Goal: Complete application form: Complete application form

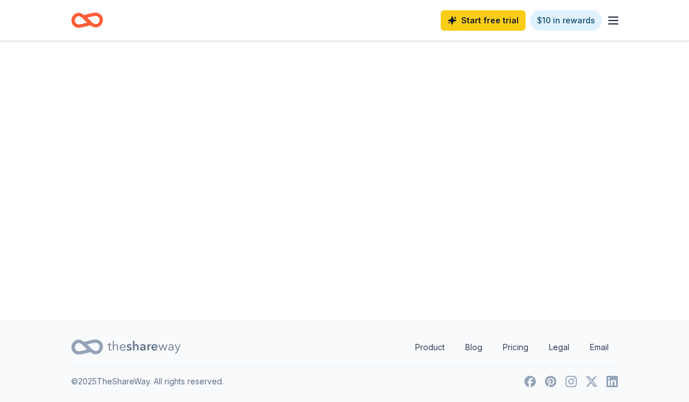
scroll to position [47, 0]
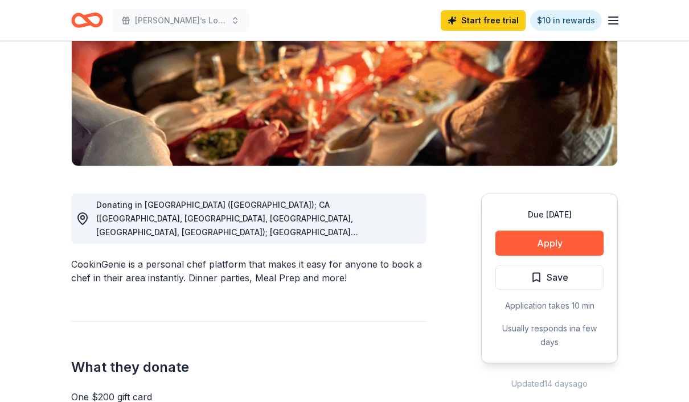
scroll to position [180, 0]
click at [571, 244] on button "Apply" at bounding box center [549, 243] width 108 height 25
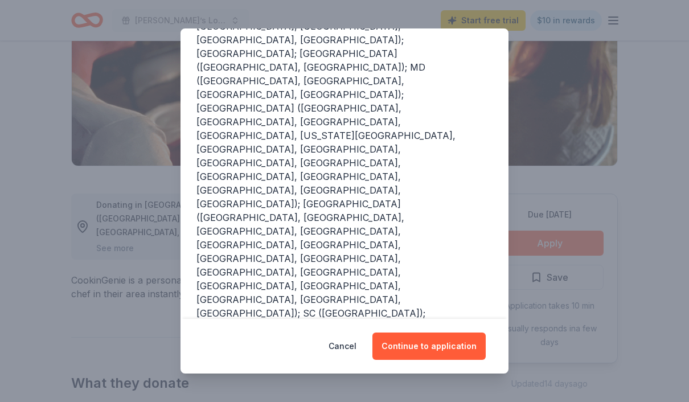
scroll to position [217, 0]
click at [452, 346] on button "Continue to application" at bounding box center [428, 345] width 113 height 27
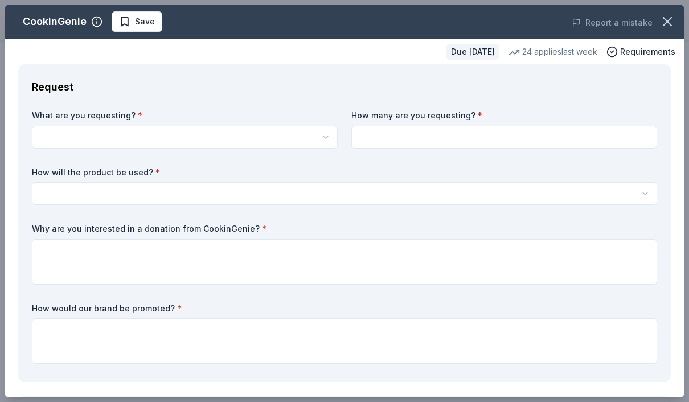
scroll to position [0, 0]
click at [253, 138] on button "button" at bounding box center [185, 137] width 306 height 23
click at [48, 154] on div "One $200 gift card" at bounding box center [185, 163] width 301 height 20
select select "One $200 gift card"
click at [516, 141] on input at bounding box center [504, 137] width 306 height 23
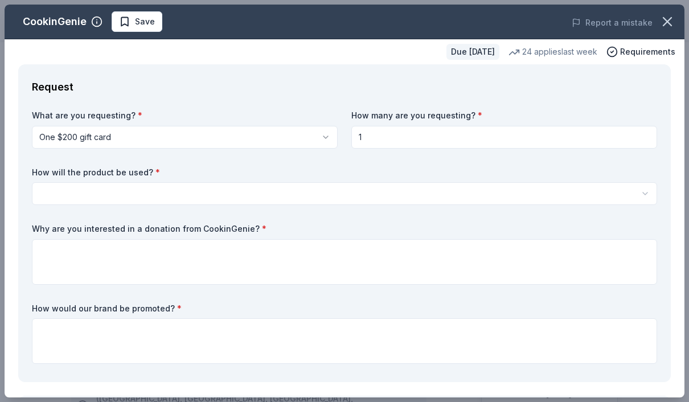
type input "1"
click at [64, 187] on button "button" at bounding box center [344, 193] width 625 height 23
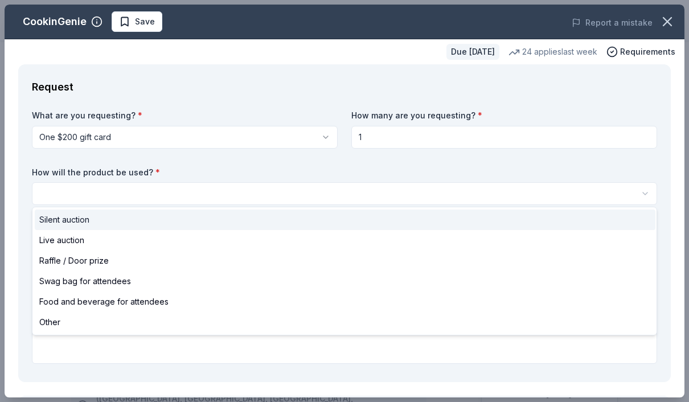
click at [43, 216] on span "Silent auction" at bounding box center [64, 220] width 50 height 14
select select "silentAuction"
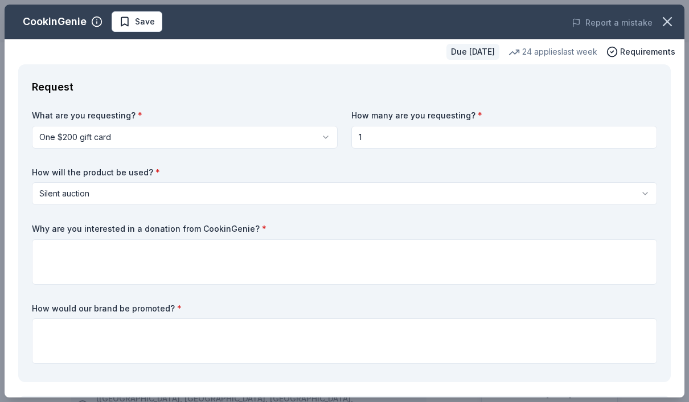
click at [435, 138] on input "1" at bounding box center [504, 137] width 306 height 23
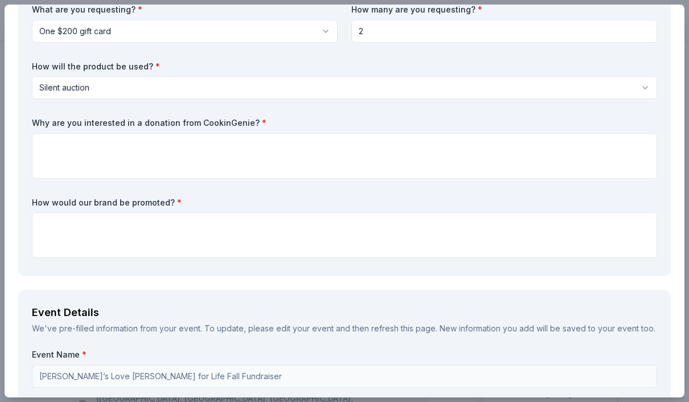
scroll to position [117, 0]
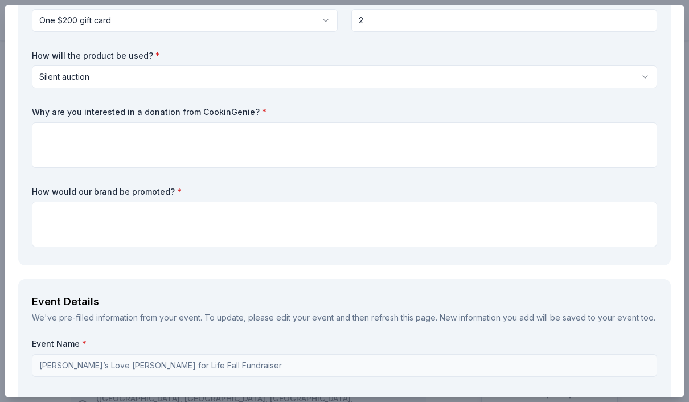
type input "2"
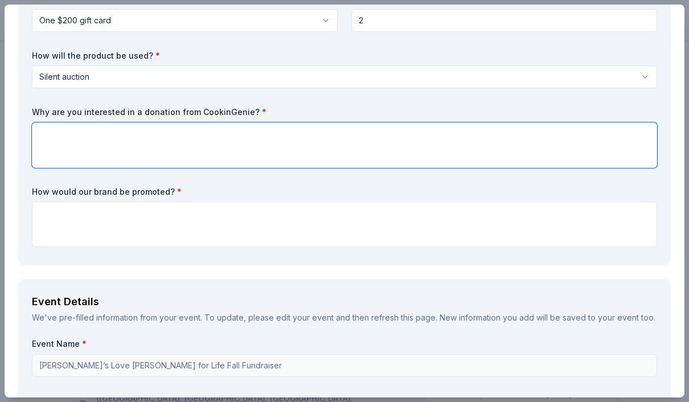
click at [290, 150] on textarea at bounding box center [344, 145] width 625 height 46
click at [42, 137] on textarea "it looks like an amazing item for a silent auction" at bounding box center [344, 145] width 625 height 46
click at [59, 136] on textarea "it looks like an amazing item for a silent auction" at bounding box center [344, 145] width 625 height 46
click at [68, 136] on textarea "It is like an amazing item for a silent auction" at bounding box center [344, 145] width 625 height 46
click at [214, 127] on textarea "It isan amazing item for a silent auction" at bounding box center [344, 145] width 625 height 46
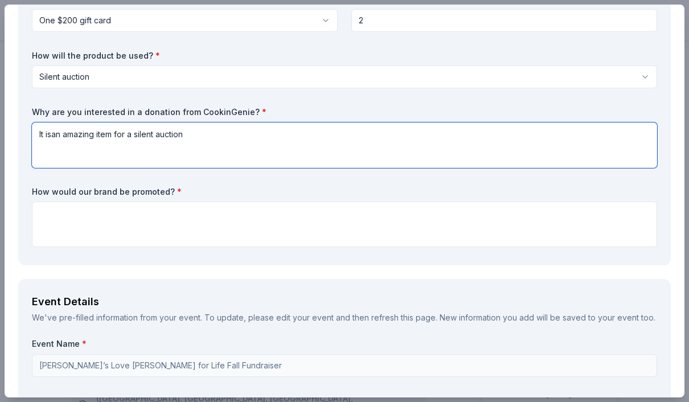
click at [64, 141] on textarea "It isan amazing item for a silent auction" at bounding box center [344, 145] width 625 height 46
click at [59, 131] on textarea "It isan amazing item for a silent auction" at bounding box center [344, 145] width 625 height 46
click at [206, 142] on textarea "It is an amazing item for a silent auction" at bounding box center [344, 145] width 625 height 46
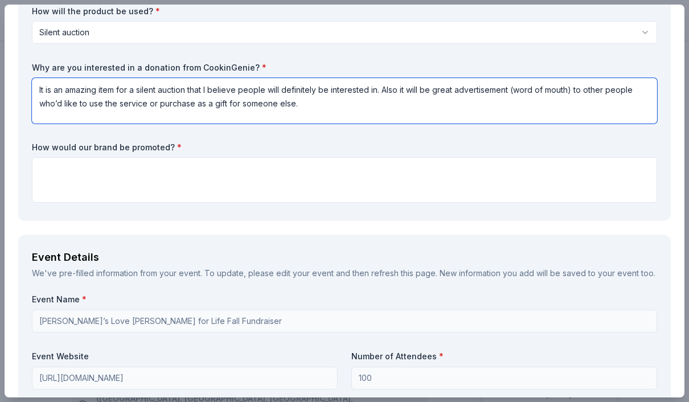
scroll to position [170, 0]
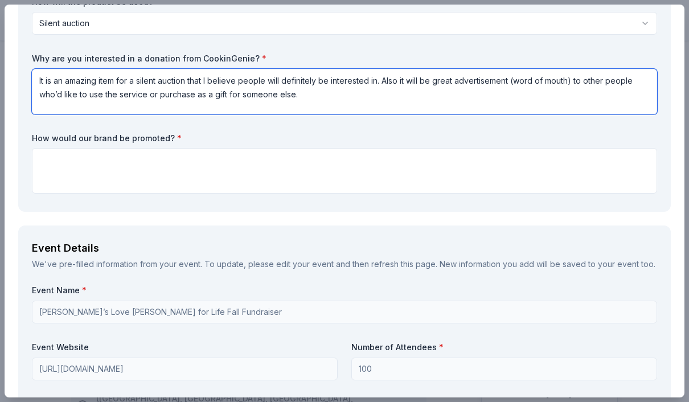
type textarea "It is an amazing item for a silent auction that I believe people will definitel…"
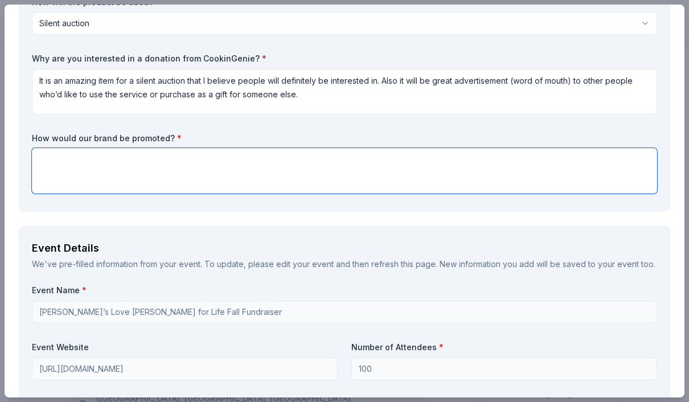
click at [219, 175] on textarea at bounding box center [344, 171] width 625 height 46
type textarea "w"
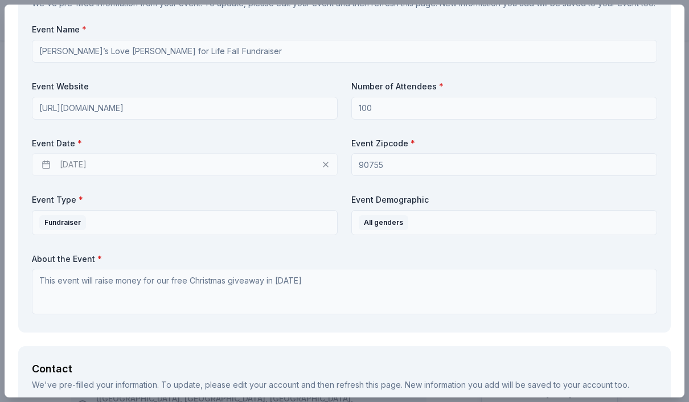
scroll to position [432, 0]
type textarea "As we advertise for our event we will state any and all donors as part of the m…"
click at [281, 158] on div "[DATE]" at bounding box center [185, 163] width 306 height 23
click at [328, 162] on div "[DATE]" at bounding box center [185, 163] width 306 height 23
click at [72, 164] on div "[DATE]" at bounding box center [185, 163] width 306 height 23
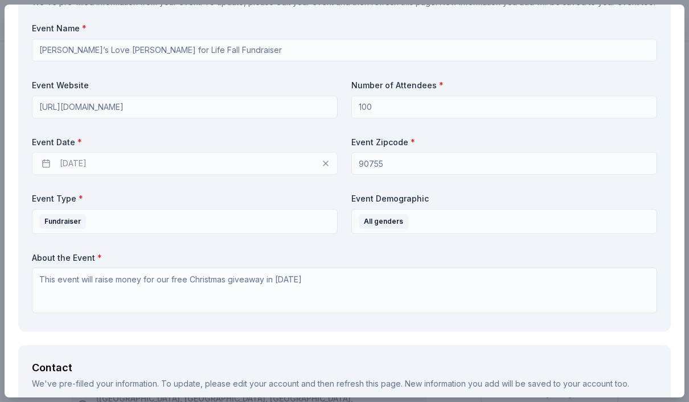
click at [340, 166] on div "Event Name * [PERSON_NAME]’s Love [PERSON_NAME] for Life Fall Fundraiser Event …" at bounding box center [344, 170] width 625 height 295
click at [324, 159] on div "[DATE]" at bounding box center [185, 163] width 306 height 23
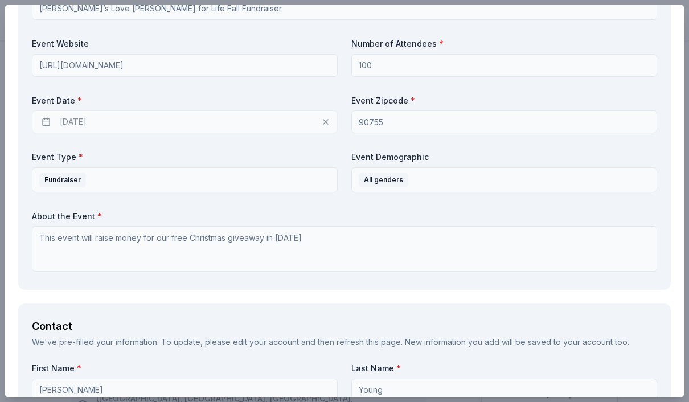
scroll to position [465, 0]
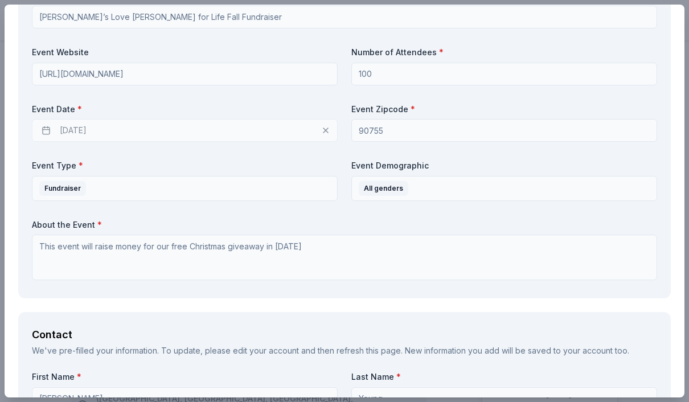
click at [330, 125] on div "[DATE]" at bounding box center [185, 130] width 306 height 23
click at [321, 128] on div "[DATE]" at bounding box center [185, 130] width 306 height 23
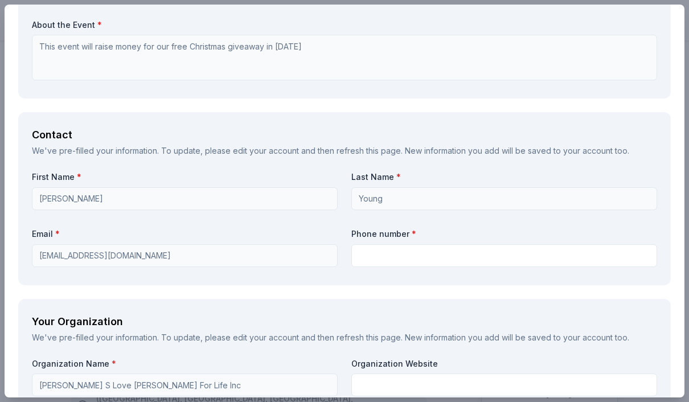
scroll to position [697, 0]
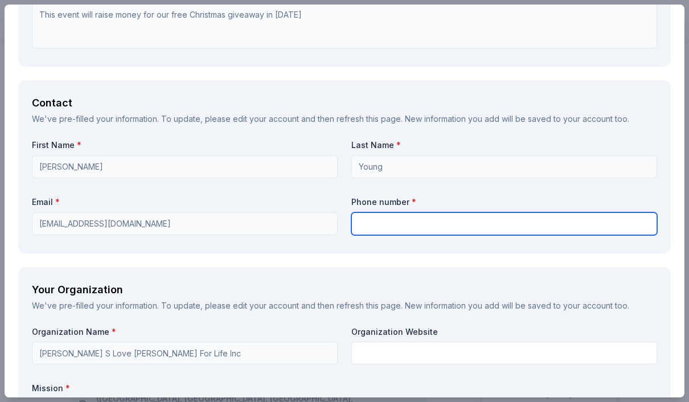
click at [464, 222] on input "text" at bounding box center [504, 223] width 306 height 23
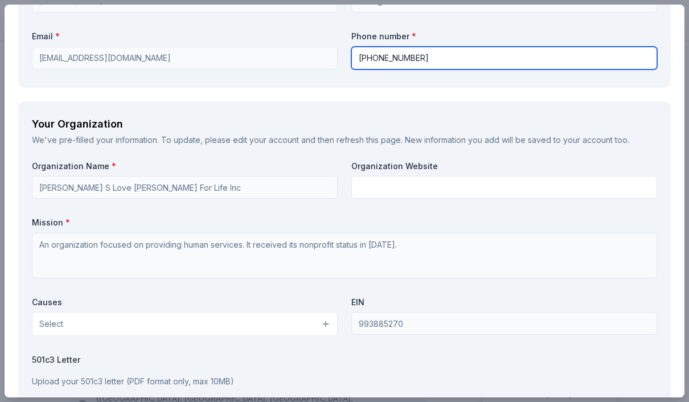
scroll to position [863, 0]
type input "[PHONE_NUMBER]"
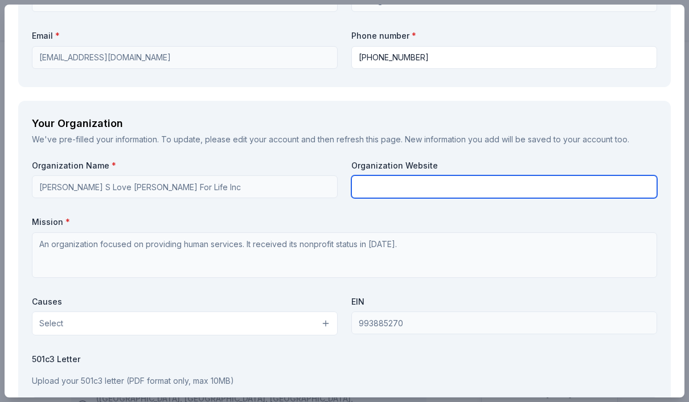
click at [476, 184] on input "text" at bounding box center [504, 186] width 306 height 23
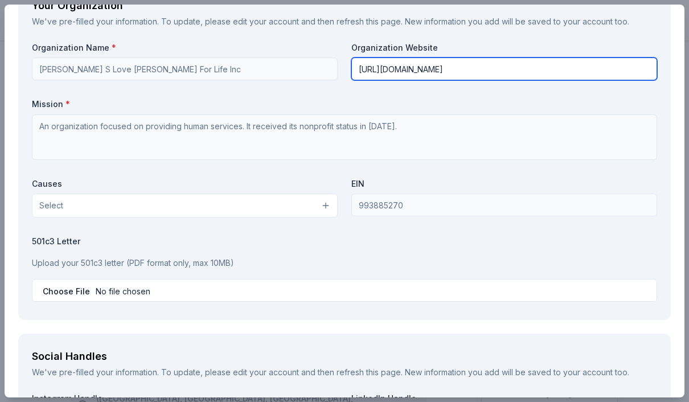
scroll to position [984, 0]
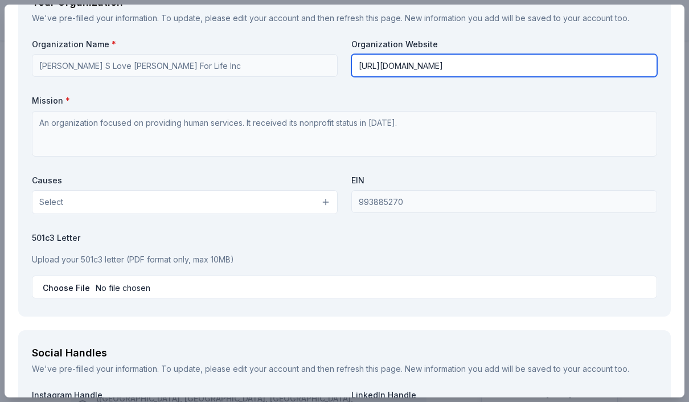
type input "[URL][DOMAIN_NAME]"
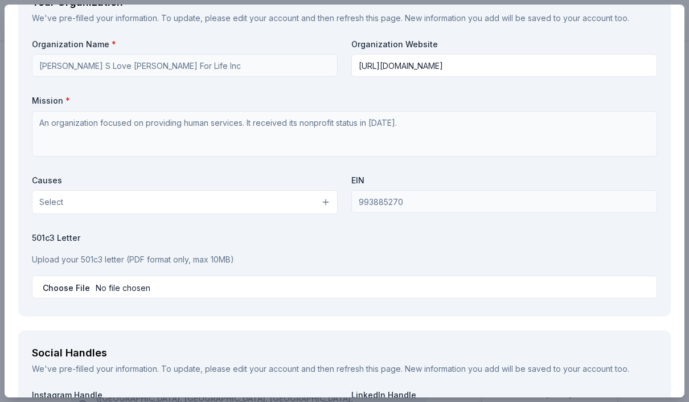
click at [331, 203] on button "Select" at bounding box center [185, 202] width 306 height 24
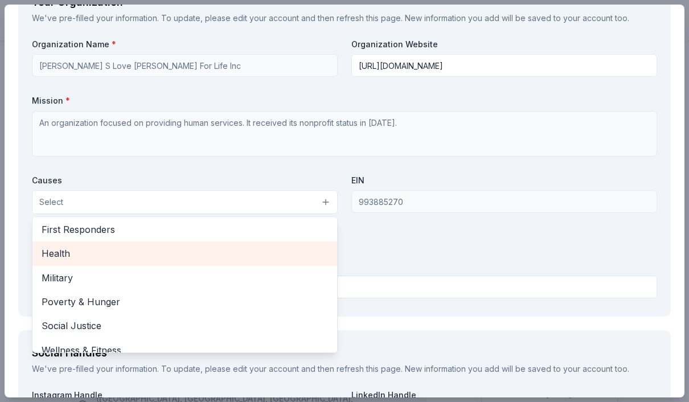
click at [313, 246] on span "Health" at bounding box center [185, 253] width 286 height 15
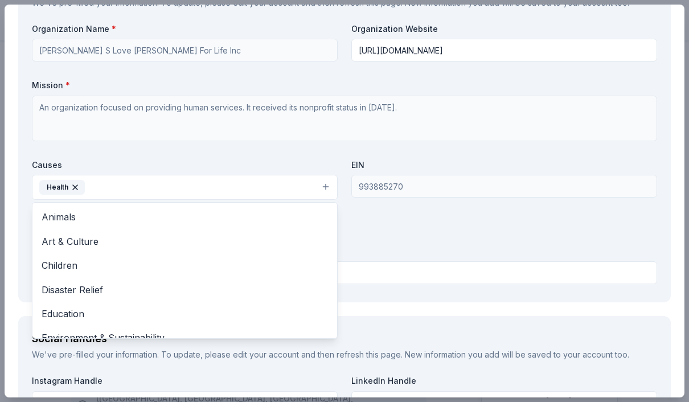
scroll to position [0, 0]
click at [79, 183] on icon "button" at bounding box center [75, 187] width 9 height 9
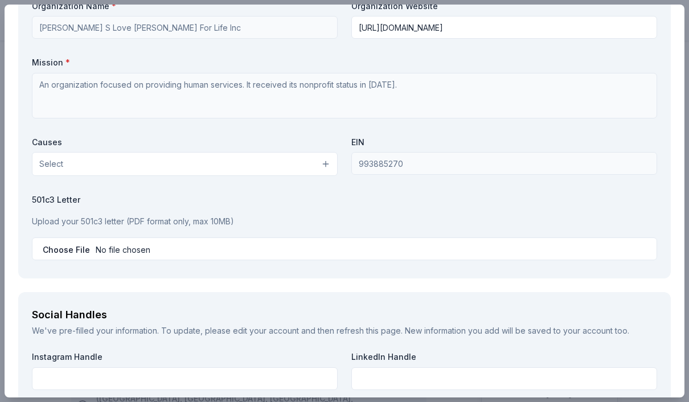
scroll to position [1026, 0]
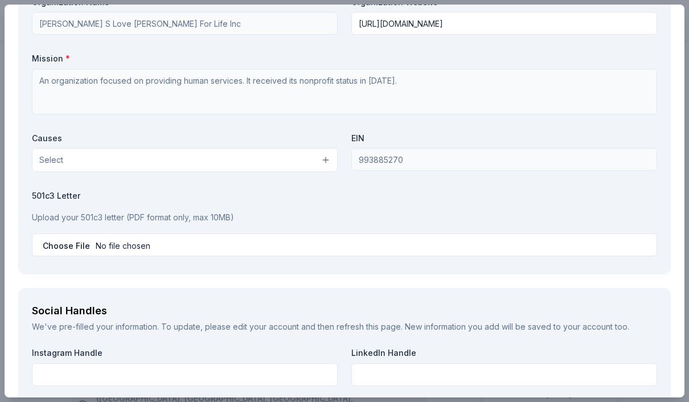
click at [192, 242] on input "file" at bounding box center [344, 244] width 625 height 23
type input "C:\fakepath\501c3 status.pdf"
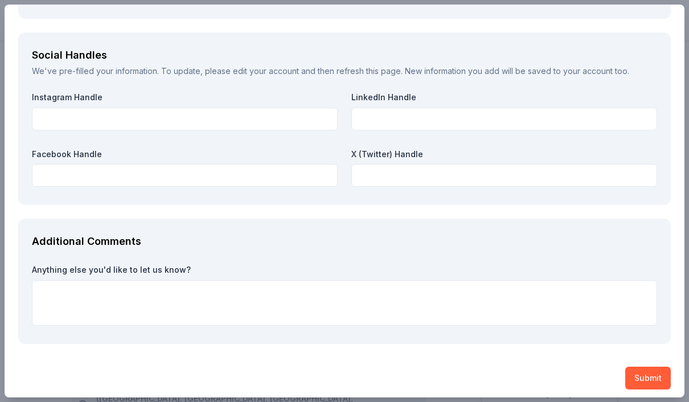
scroll to position [1281, 0]
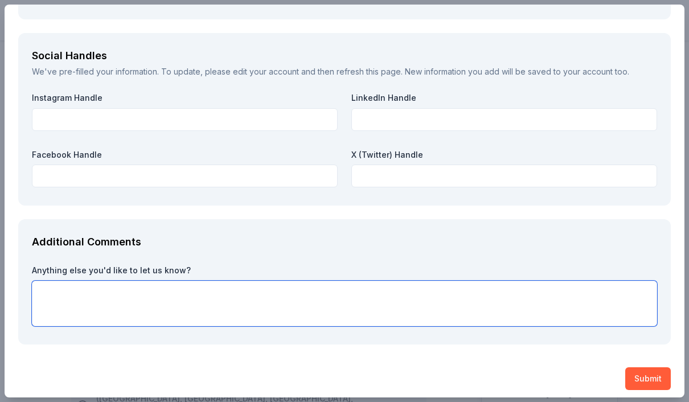
click at [258, 303] on textarea at bounding box center [344, 304] width 625 height 46
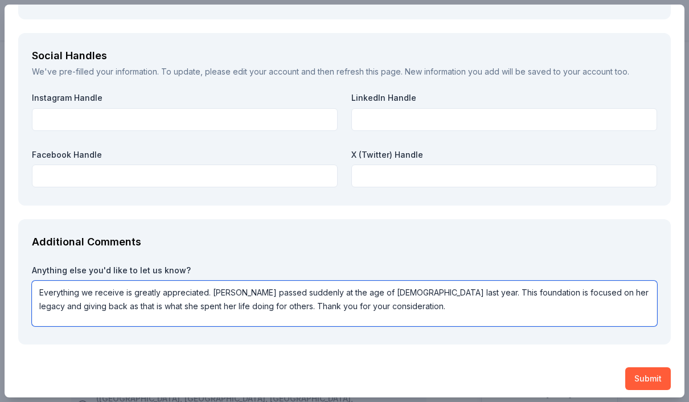
click at [409, 287] on textarea "Everything we receive is greatly appreciated. [PERSON_NAME] passed suddenly at …" at bounding box center [344, 304] width 625 height 46
click at [485, 281] on textarea "Everything we receive is greatly appreciated. [PERSON_NAME] passed suddenly at …" at bounding box center [344, 304] width 625 height 46
click at [439, 286] on textarea "Everything we receive is greatly appreciated. [PERSON_NAME] passed suddenly at …" at bounding box center [344, 304] width 625 height 46
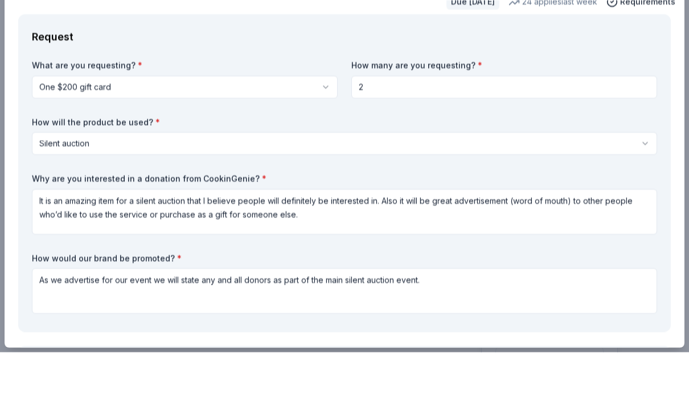
scroll to position [8, 0]
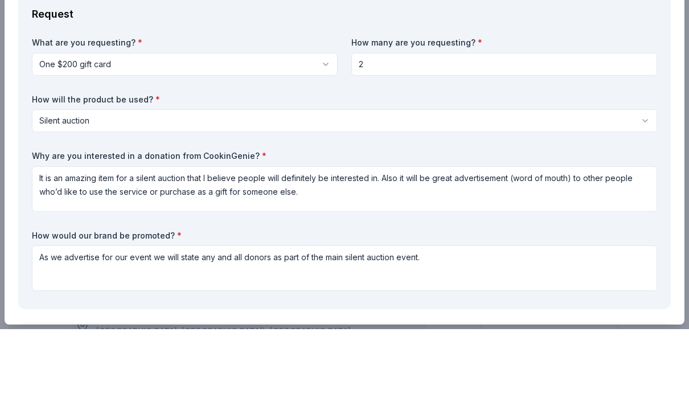
type textarea "Everything we receive is greatly appreciated. [PERSON_NAME] passed suddenly at …"
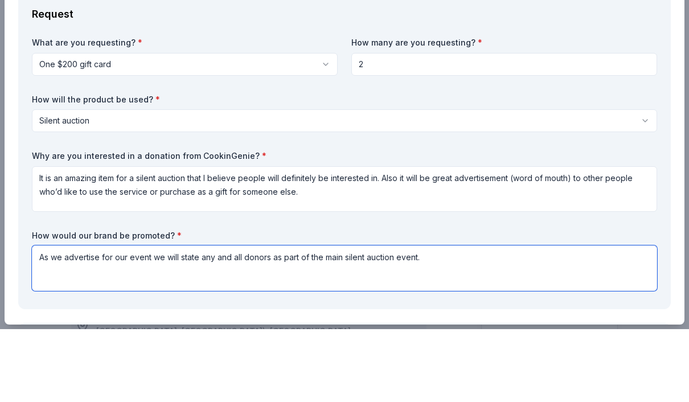
click at [286, 318] on textarea "As we advertise for our event we will state any and all donors as part of the m…" at bounding box center [344, 341] width 625 height 46
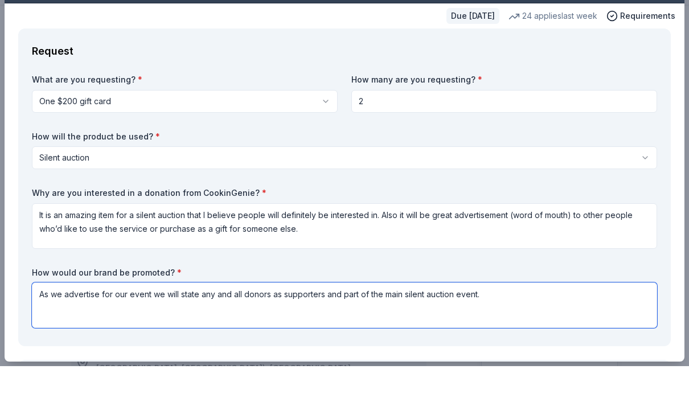
scroll to position [0, 0]
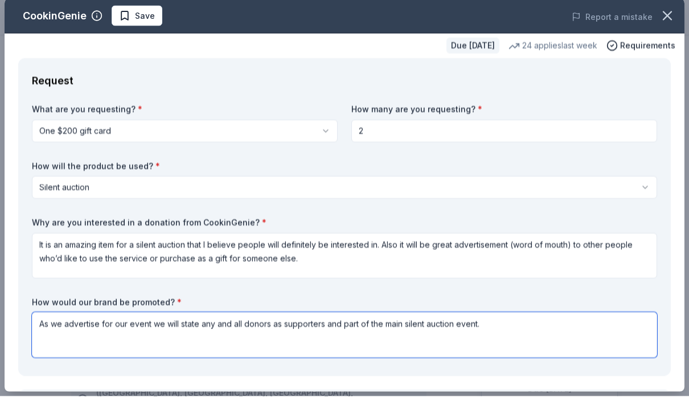
click at [403, 325] on textarea "As we advertise for our event we will state any and all donors as supporters an…" at bounding box center [344, 341] width 625 height 46
click at [461, 324] on textarea "As we advertise for our event we will state any and all donors as supporters an…" at bounding box center [344, 341] width 625 height 46
click at [430, 324] on textarea "As we advertise for our event we will state any and all donors as supporters an…" at bounding box center [344, 341] width 625 height 46
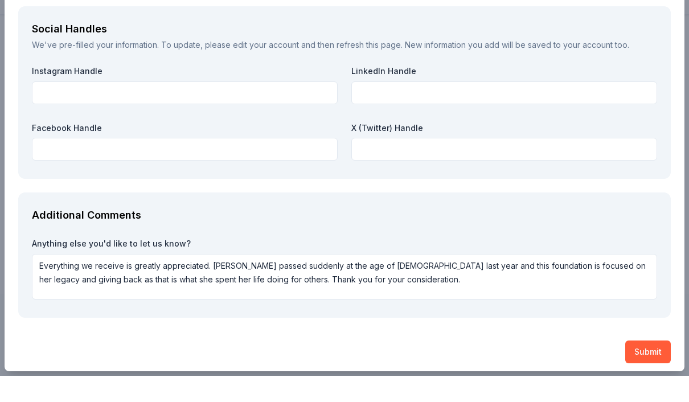
scroll to position [1281, 0]
type textarea "As we advertise for our event we will state any and all donors as supporters an…"
click at [645, 367] on button "Submit" at bounding box center [648, 378] width 46 height 23
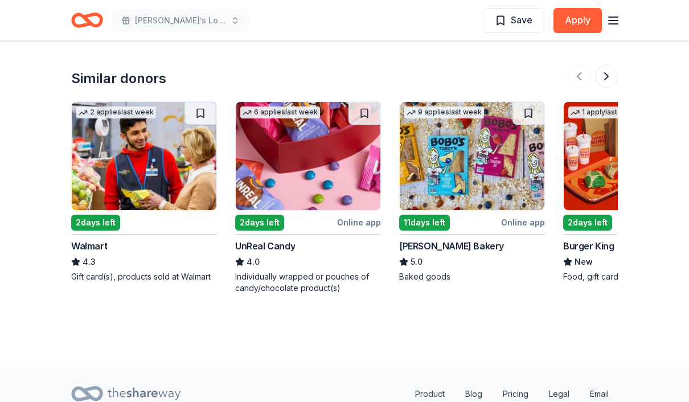
scroll to position [0, 0]
click at [100, 221] on div "2 days left" at bounding box center [95, 223] width 49 height 16
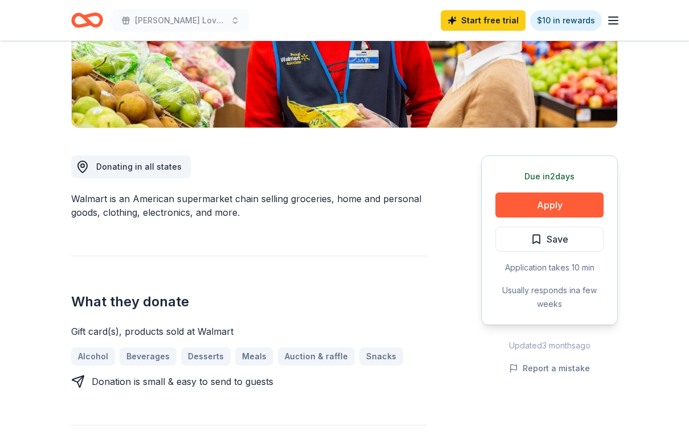
scroll to position [218, 0]
click at [575, 200] on button "Apply" at bounding box center [549, 204] width 108 height 25
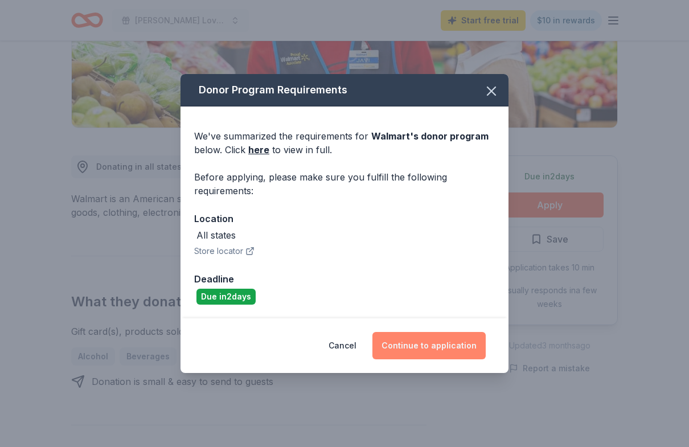
click at [460, 349] on button "Continue to application" at bounding box center [428, 345] width 113 height 27
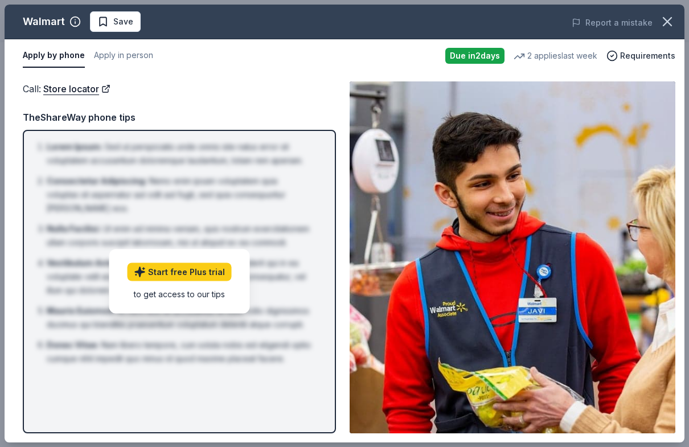
click at [308, 105] on div "Call : Store locator TheShareWay phone tips Lorem Ipsum : Sed ut perspiciatis u…" at bounding box center [179, 257] width 313 height 352
click at [218, 274] on link "Start free Plus trial" at bounding box center [179, 272] width 104 height 18
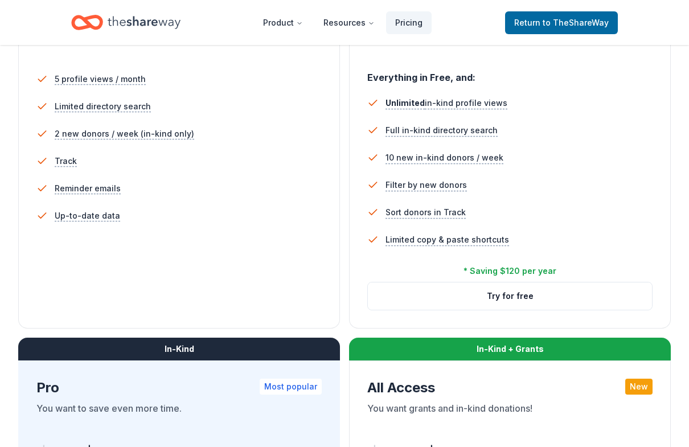
scroll to position [325, 0]
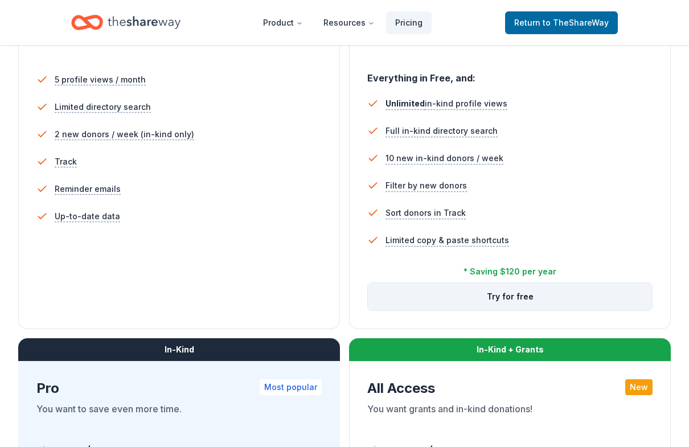
click at [567, 297] on button "Try for free" at bounding box center [510, 296] width 284 height 27
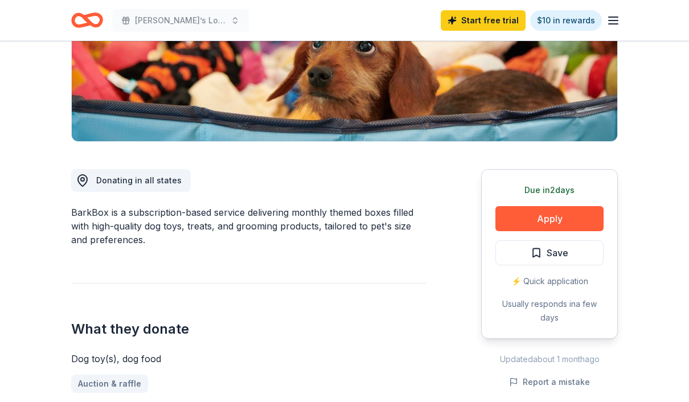
scroll to position [204, 0]
click at [570, 219] on button "Apply" at bounding box center [549, 218] width 108 height 25
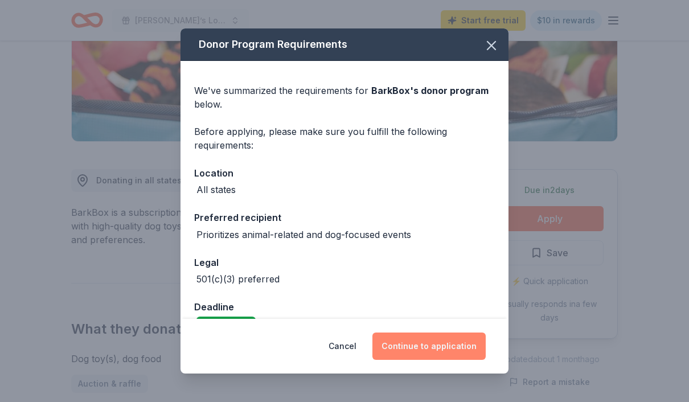
click at [442, 360] on button "Continue to application" at bounding box center [428, 345] width 113 height 27
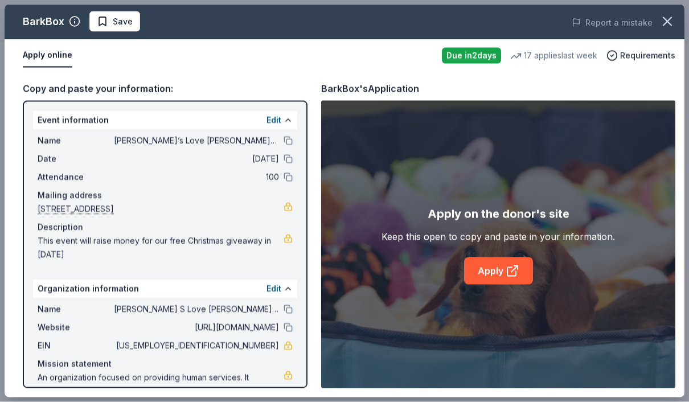
scroll to position [269, 0]
click at [517, 285] on link "Apply" at bounding box center [498, 270] width 69 height 27
